Goal: Task Accomplishment & Management: Manage account settings

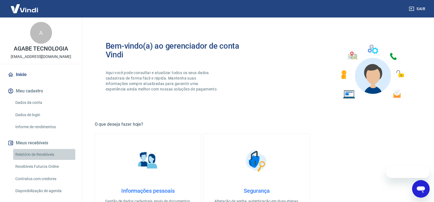
click at [48, 156] on link "Relatório de Recebíveis" at bounding box center [44, 154] width 62 height 11
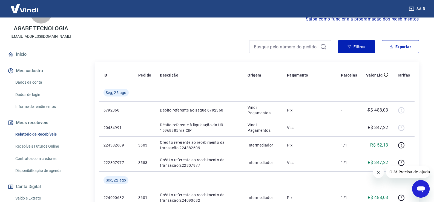
scroll to position [82, 0]
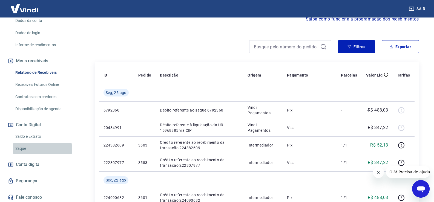
click at [36, 149] on link "Saque" at bounding box center [44, 148] width 62 height 11
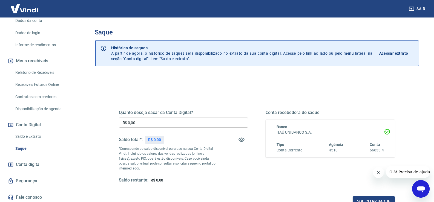
click at [199, 127] on input "R$ 0,00" at bounding box center [183, 123] width 129 height 10
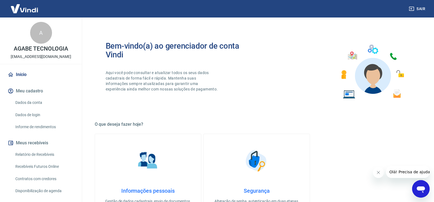
click at [49, 166] on link "Recebíveis Futuros Online" at bounding box center [44, 166] width 62 height 11
